Goal: Ask a question: Seek information or help from site administrators or community

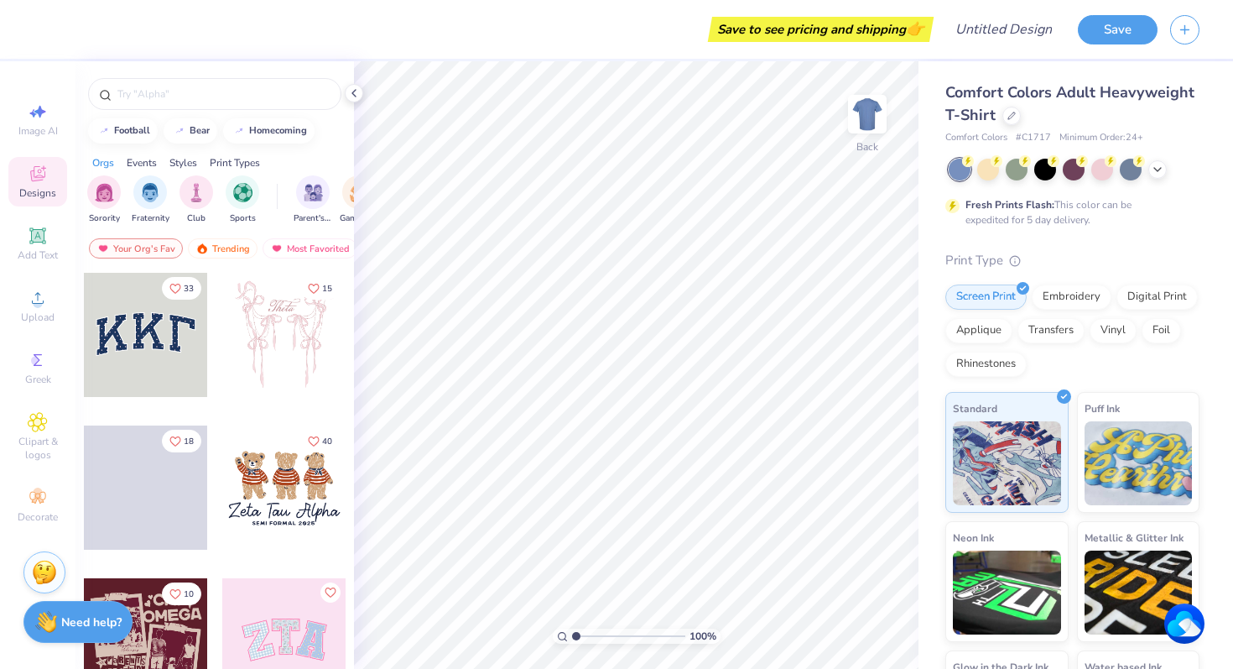
click at [61, 617] on strong "Need help?" at bounding box center [91, 622] width 60 height 16
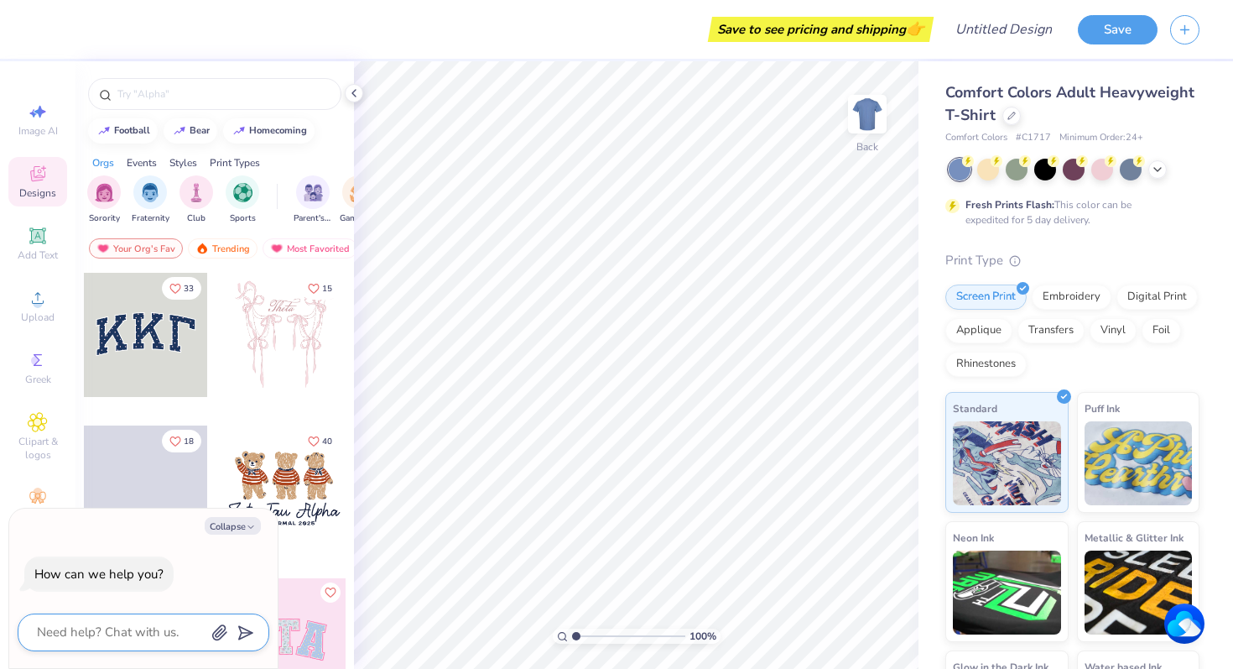
click at [105, 632] on textarea at bounding box center [120, 632] width 170 height 23
type textarea "i"
type textarea "x"
type textarea "i"
type textarea "x"
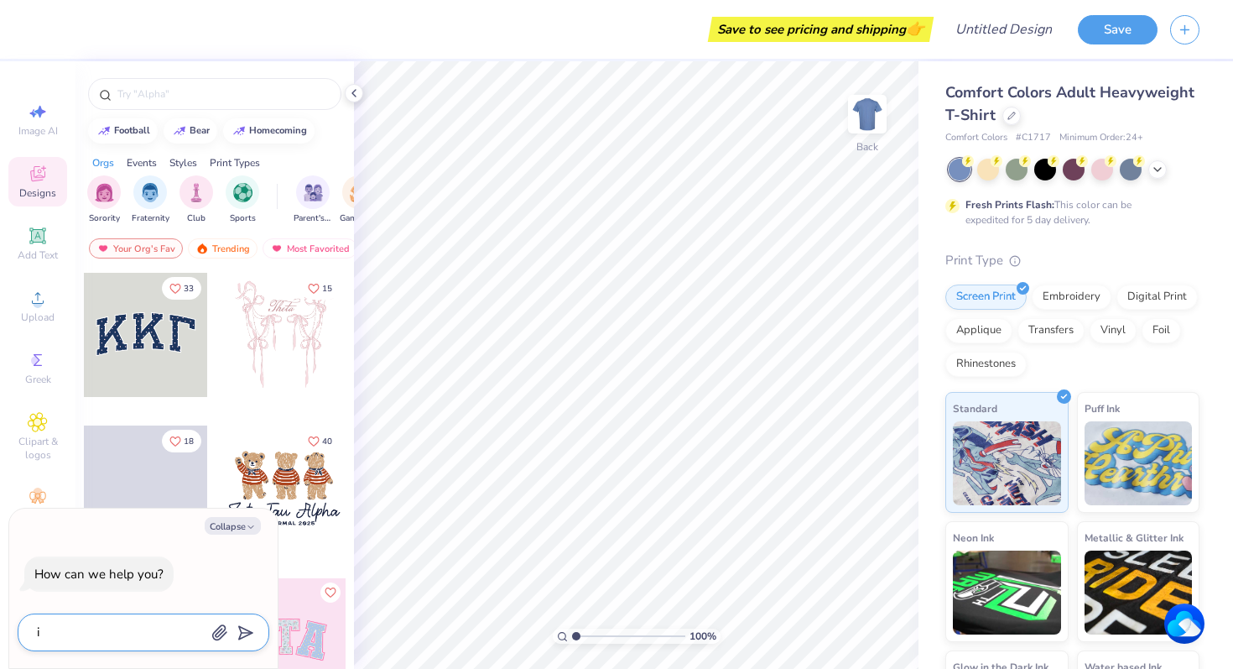
type textarea "i w"
type textarea "x"
type textarea "i wa"
type textarea "x"
type textarea "i wan"
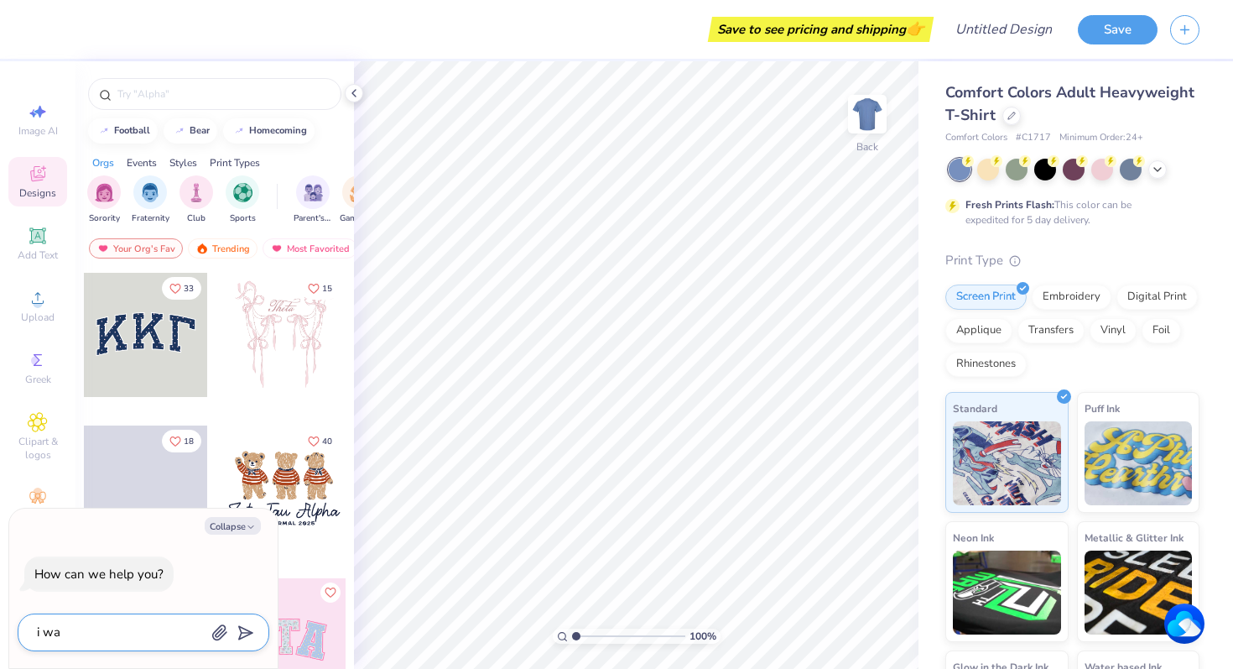
type textarea "x"
type textarea "i want"
type textarea "x"
type textarea "i want"
type textarea "x"
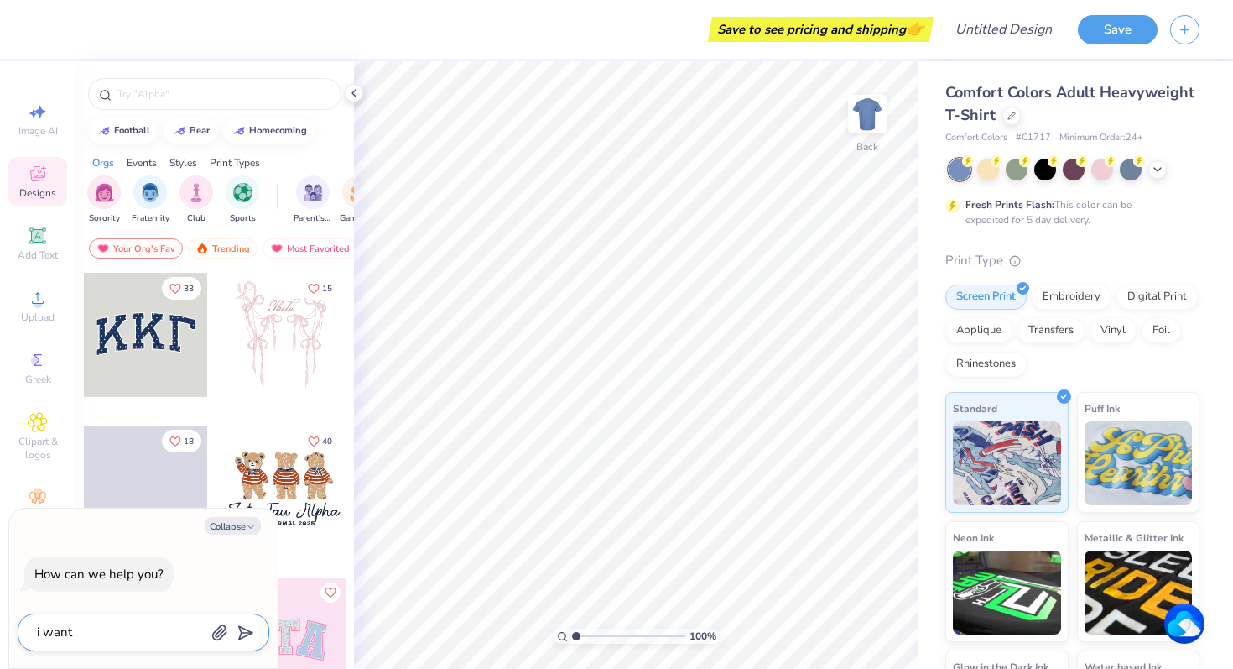
type textarea "i want t"
type textarea "x"
type textarea "i want to"
type textarea "x"
type textarea "i want to"
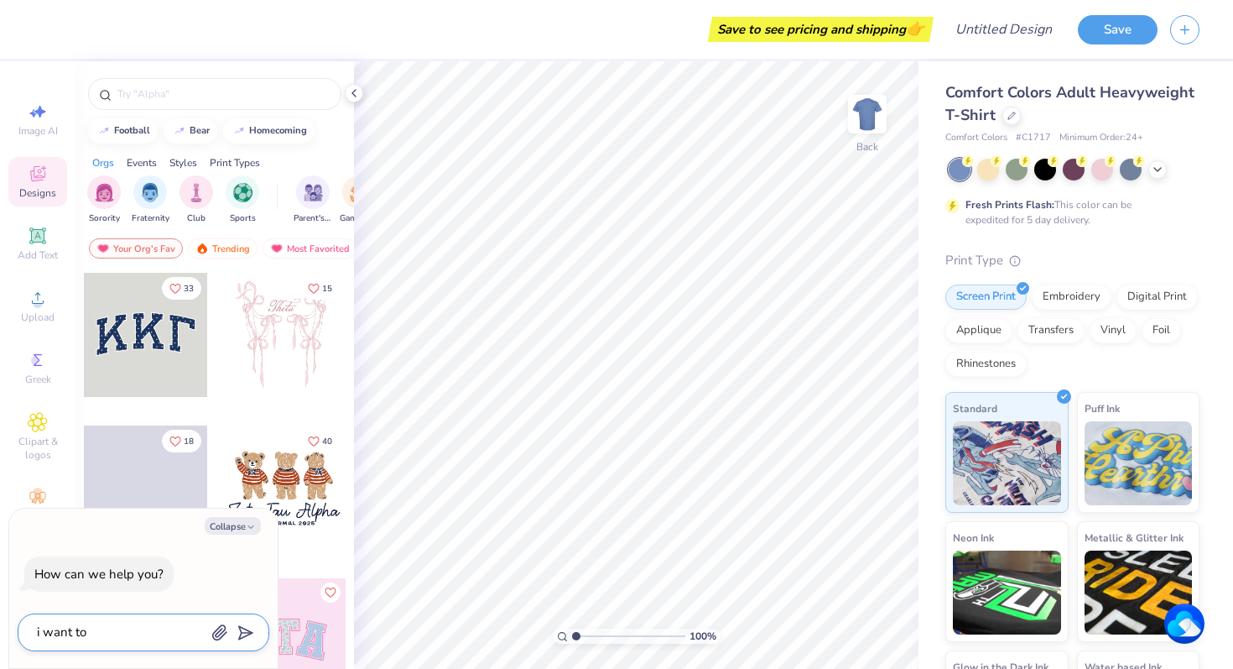
type textarea "x"
type textarea "i want to d"
type textarea "x"
type textarea "i want to de"
type textarea "x"
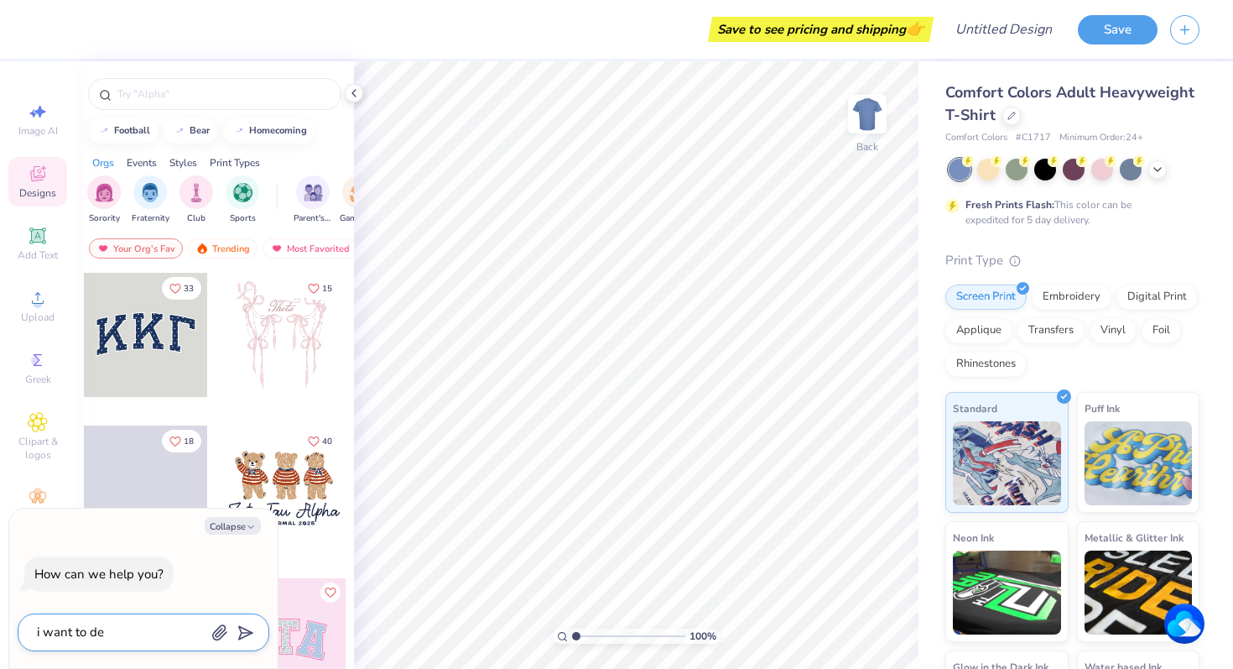
type textarea "i want to des"
type textarea "x"
type textarea "i want to desi"
type textarea "x"
type textarea "i want to desig"
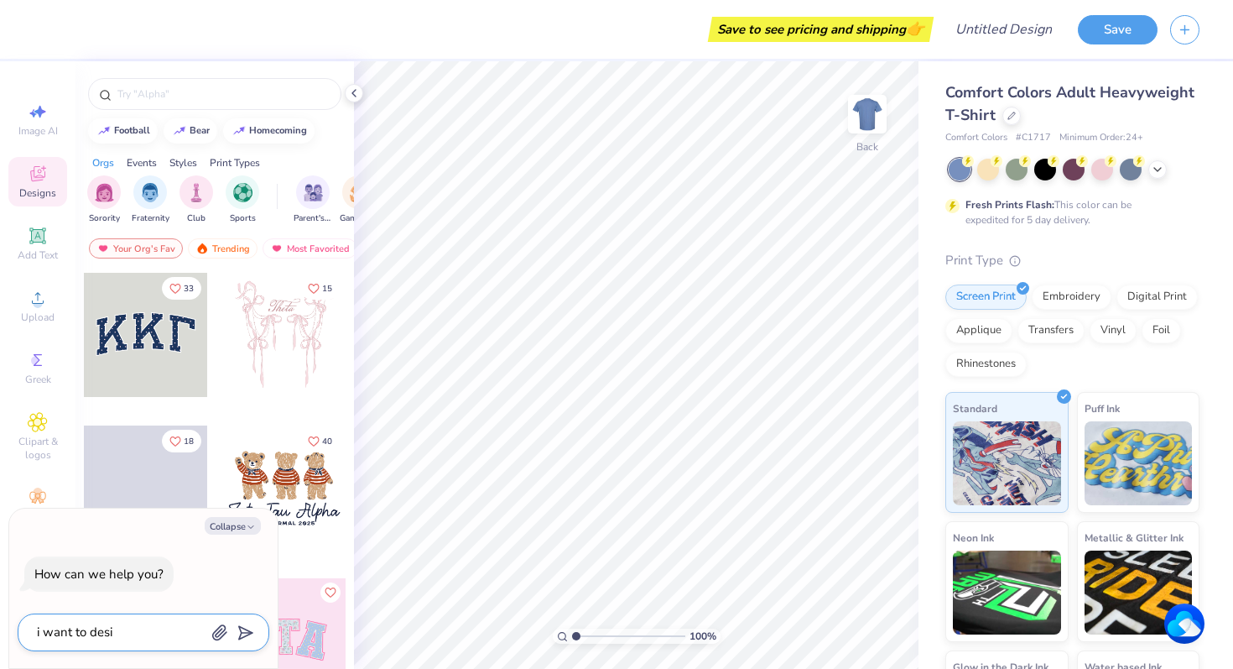
type textarea "x"
type textarea "i want to design"
type textarea "x"
type textarea "i want to design"
type textarea "x"
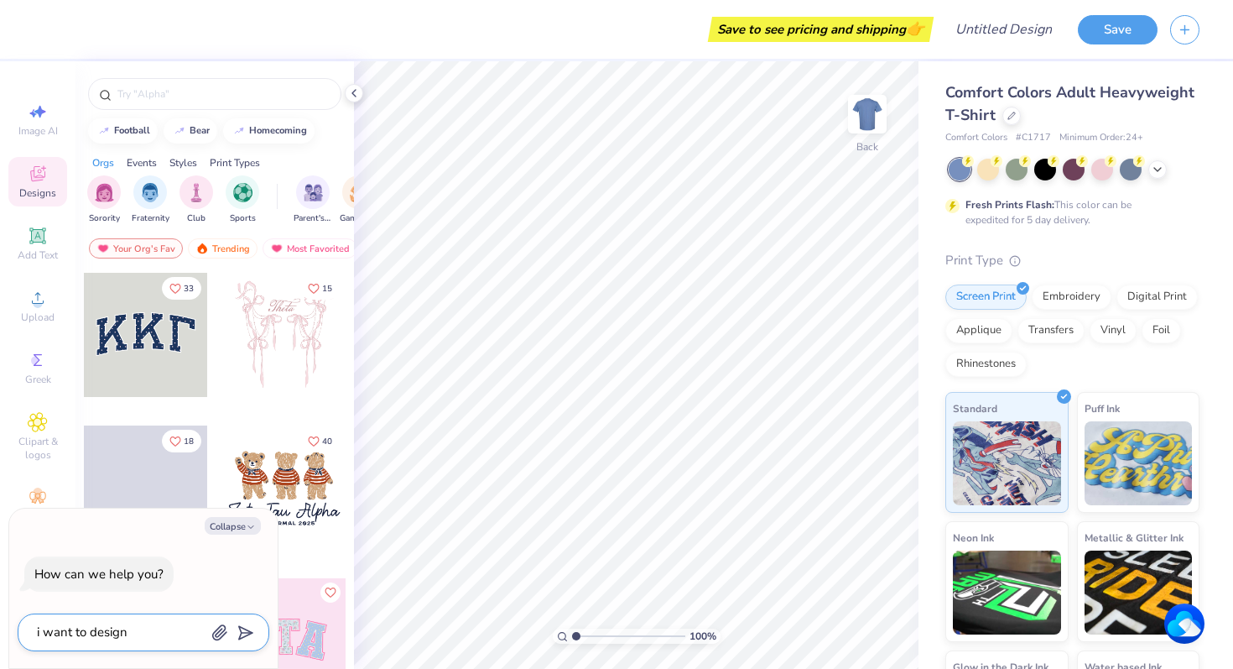
type textarea "i want to design i"
type textarea "x"
type textarea "i want to design"
type textarea "x"
type textarea "i want to design a"
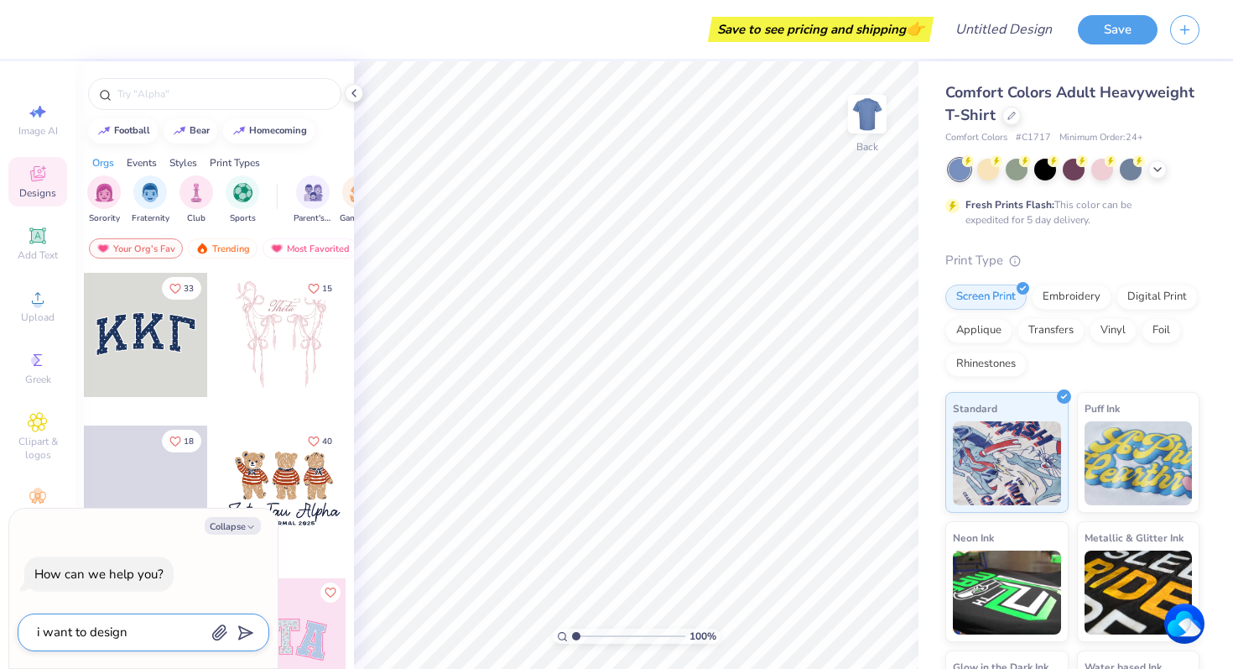
type textarea "x"
type textarea "i want to design a"
type textarea "x"
type textarea "i want to design a s"
type textarea "x"
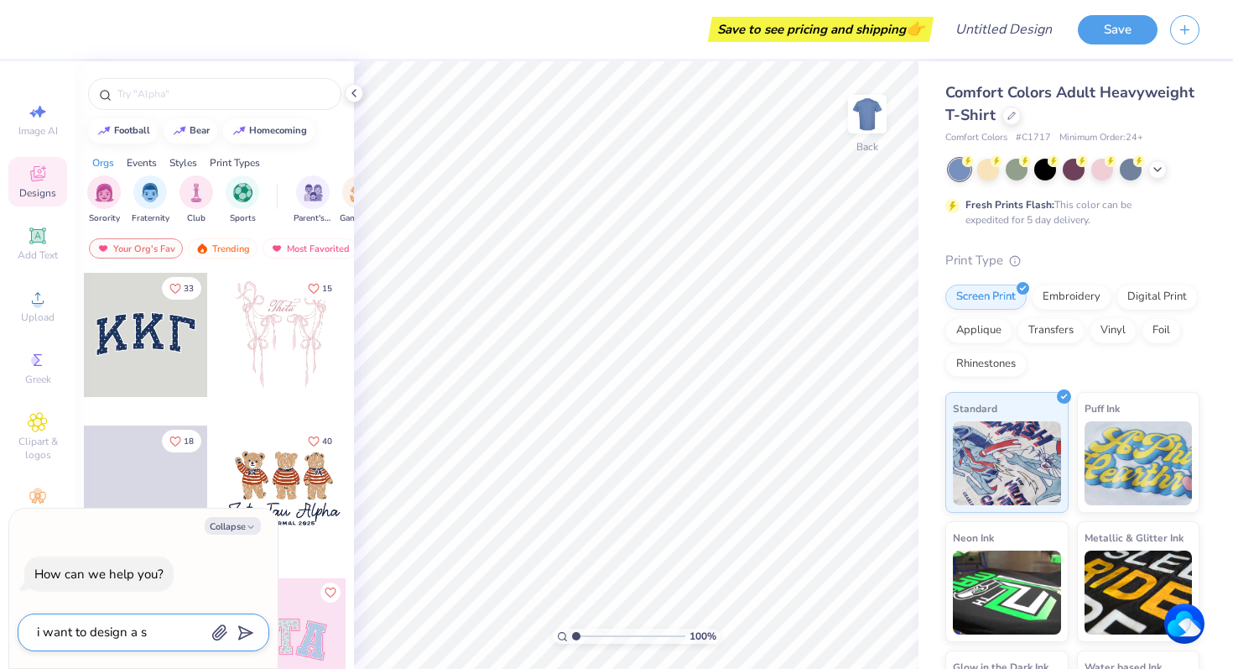
type textarea "i want to design a sw"
type textarea "x"
type textarea "i want to design a swe"
type textarea "x"
type textarea "i want to design a swea"
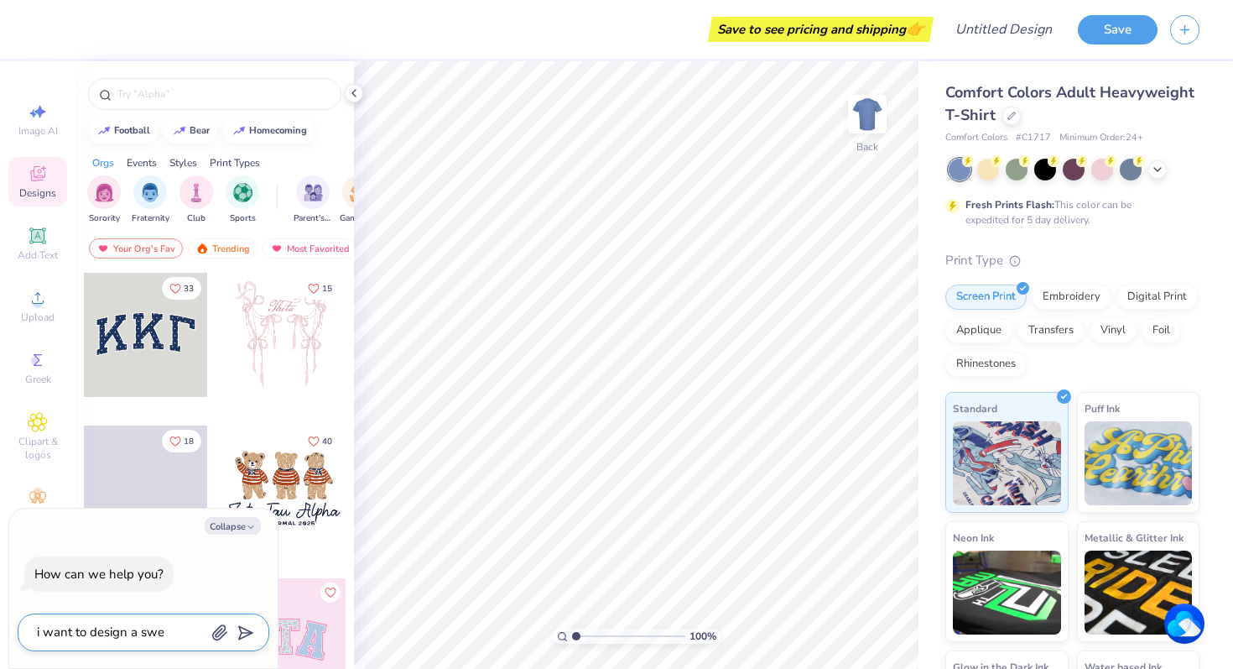
type textarea "x"
type textarea "i want to design a sweat"
type textarea "x"
type textarea "i want to design a sweats"
type textarea "x"
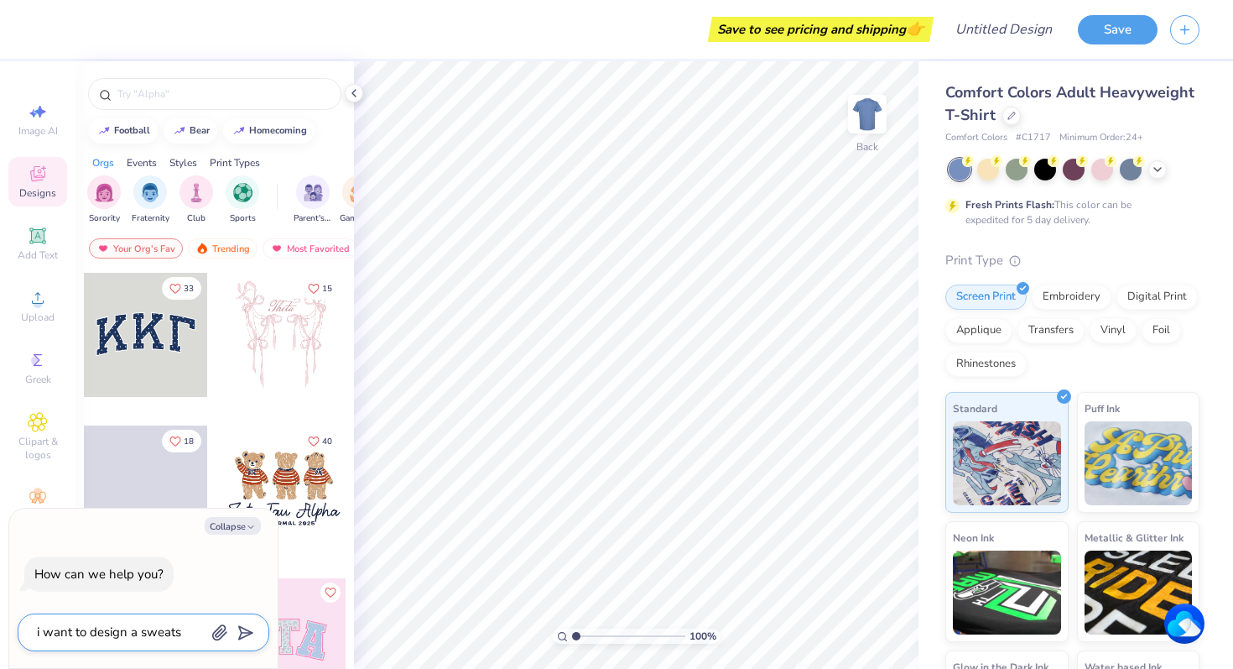
type textarea "i want to design a sweatsh"
type textarea "x"
type textarea "i want to design a sweatshi"
type textarea "x"
type textarea "i want to design a sweatshir"
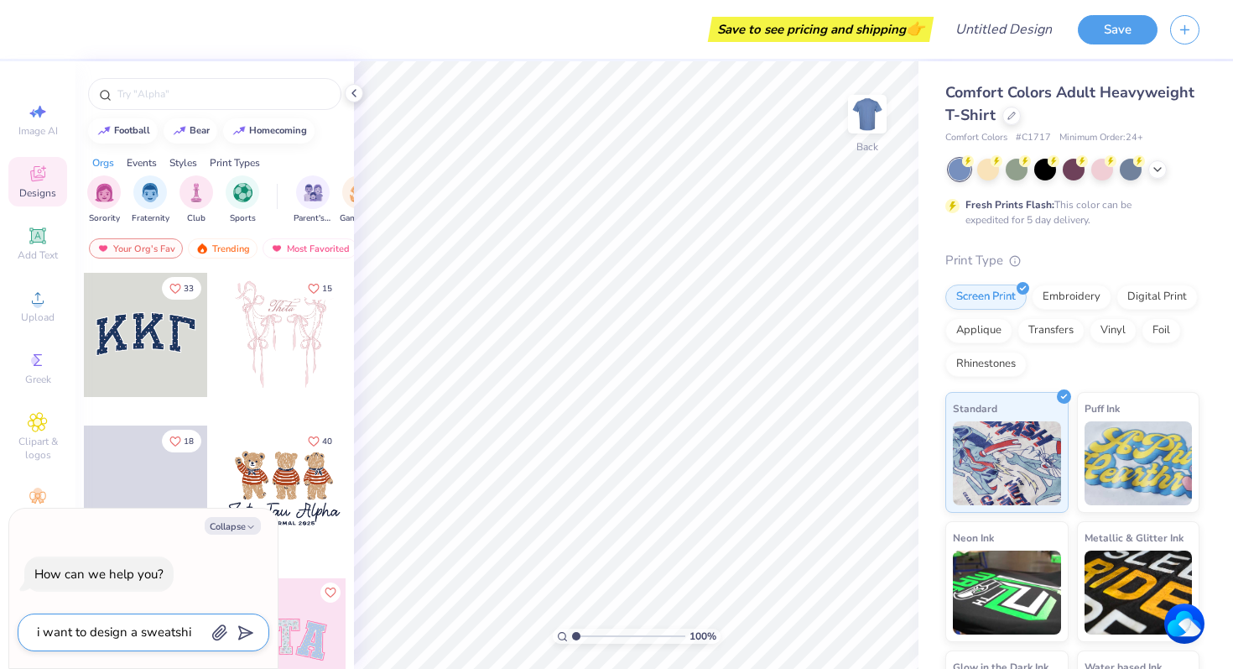
type textarea "x"
type textarea "i want to design a sweatshirt"
type textarea "x"
type textarea "i want to design a sweatshirt"
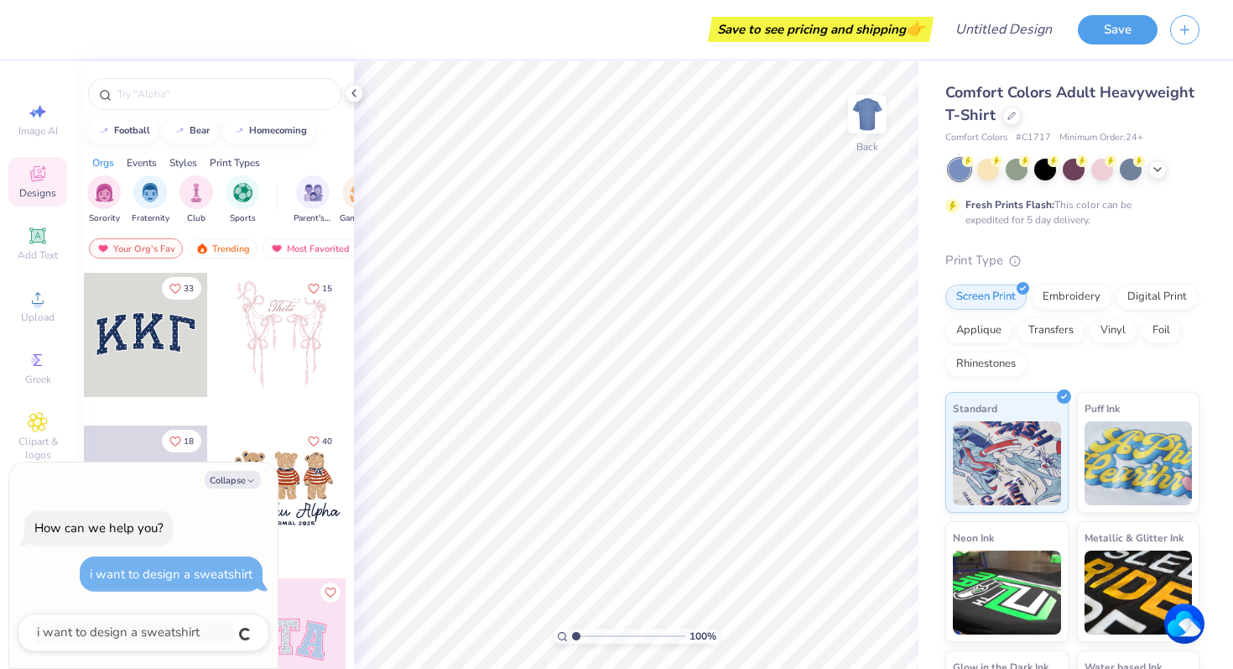
type textarea "x"
click at [216, 527] on div "How can we help you? i want to design a sweatshirt" at bounding box center [144, 551] width 252 height 108
click at [120, 646] on div at bounding box center [144, 632] width 252 height 38
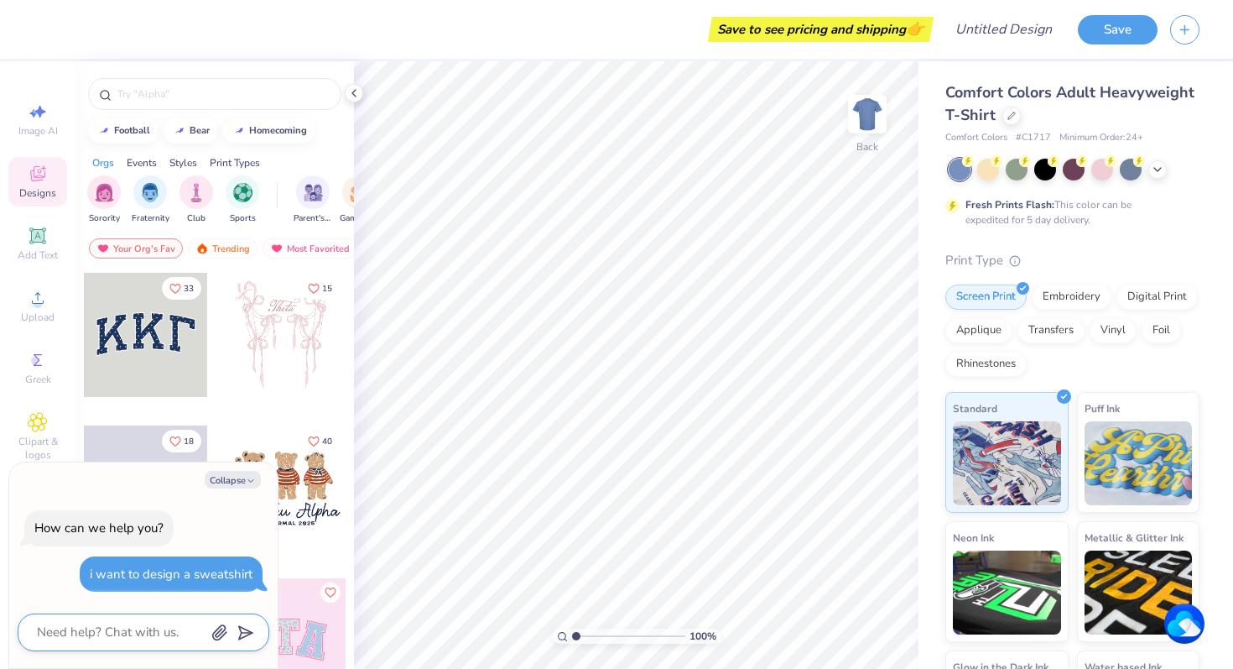
click at [123, 633] on textarea at bounding box center [120, 632] width 170 height 23
type textarea "x"
click at [202, 567] on div "i want to design a sweatshirt" at bounding box center [171, 573] width 163 height 17
copy div "sweatshirt"
click at [120, 626] on textarea at bounding box center [120, 632] width 170 height 23
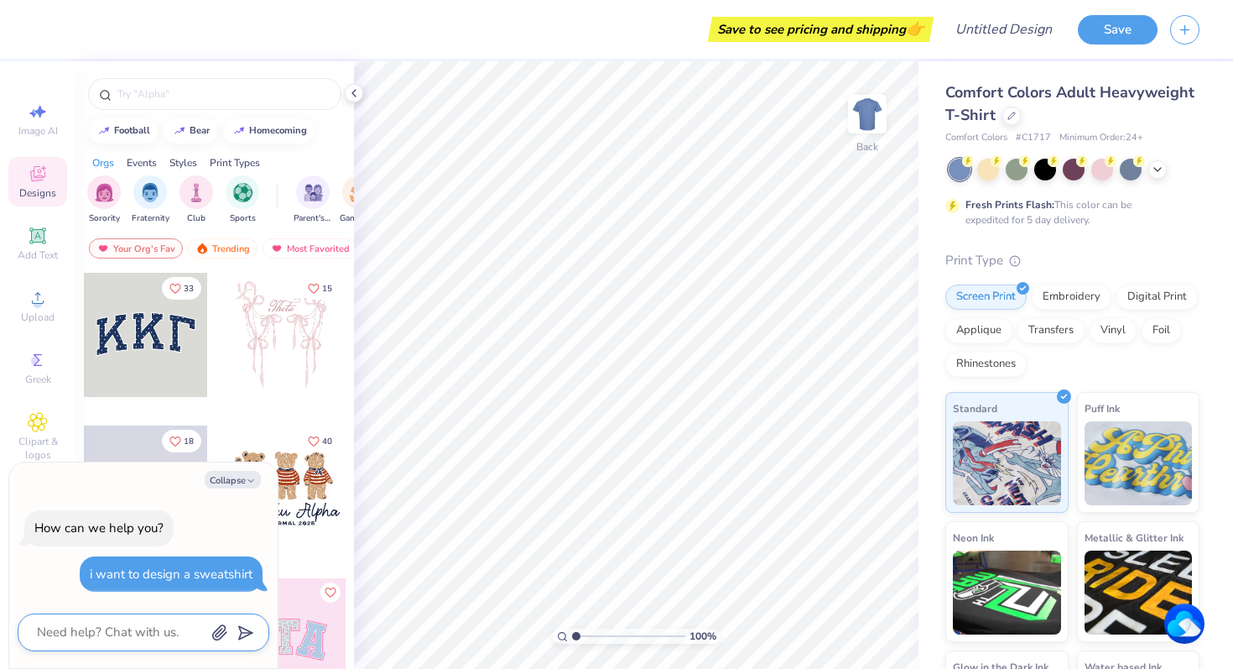
paste textarea "sweatshirt"
type textarea "sweatshirt"
type textarea "x"
type textarea "sweatshirt"
type textarea "x"
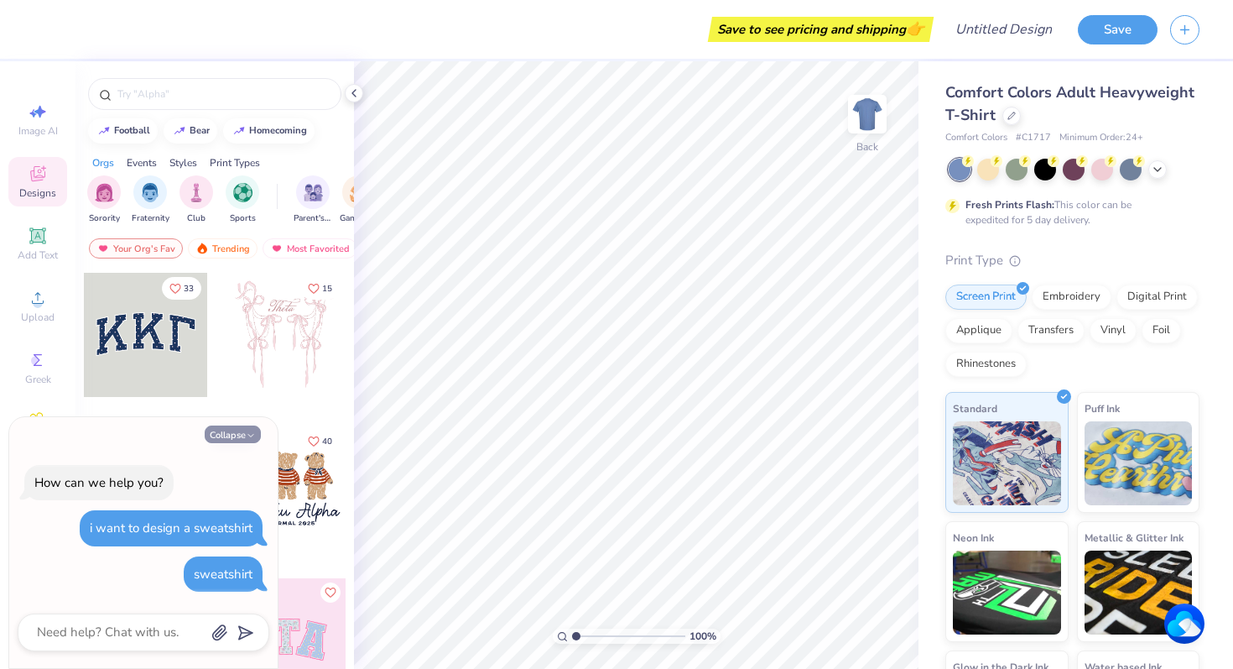
click at [246, 437] on icon "button" at bounding box center [251, 435] width 10 height 10
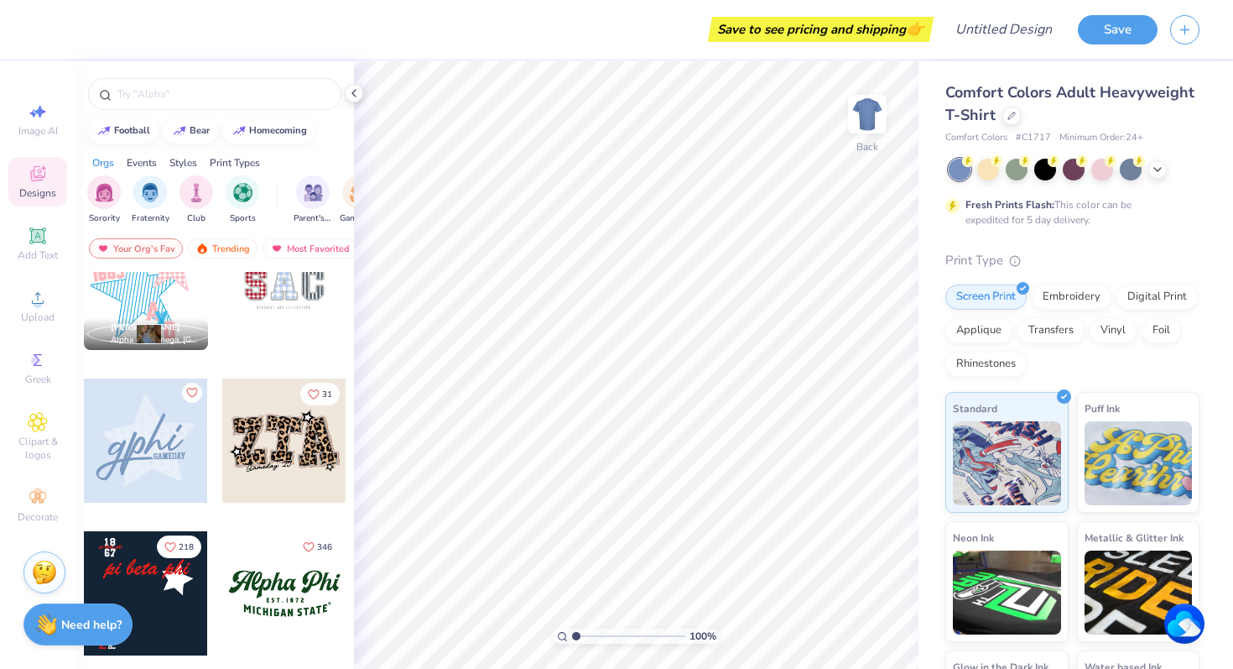
scroll to position [1369, 0]
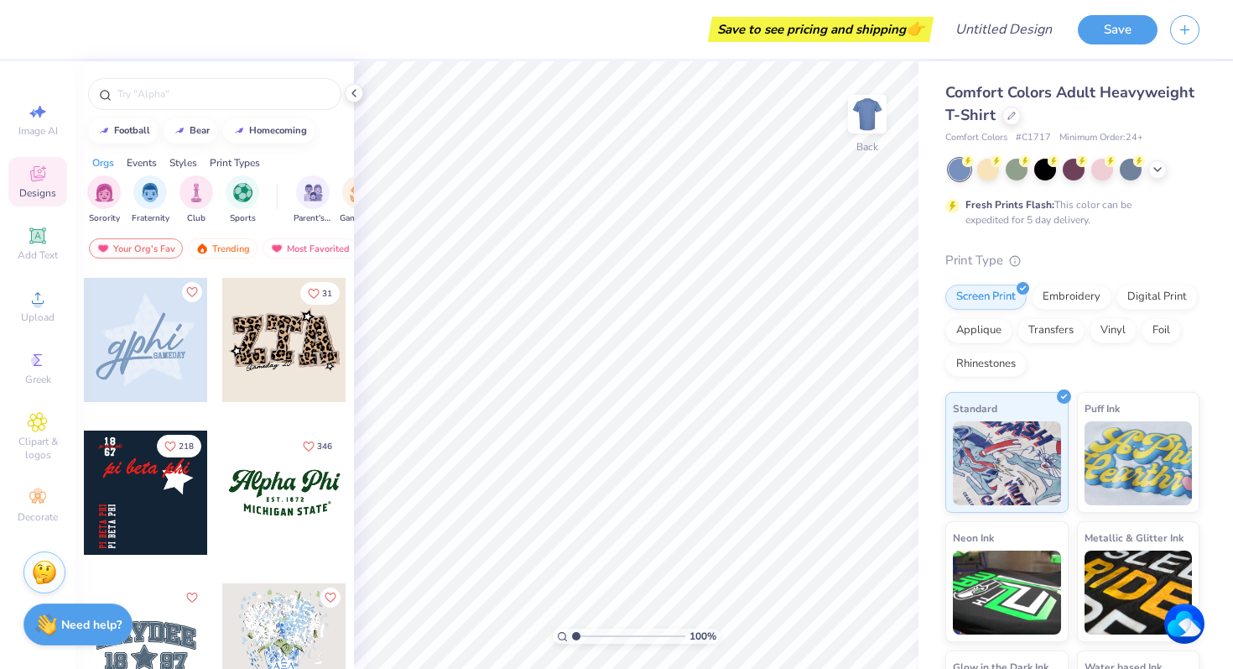
type textarea "x"
